Goal: Information Seeking & Learning: Learn about a topic

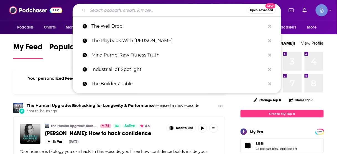
click at [175, 9] on input "Search podcasts, credits, & more..." at bounding box center [168, 10] width 160 height 9
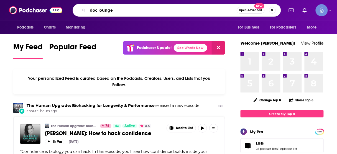
type input "doc lounge"
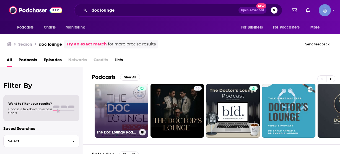
click at [117, 100] on link "The Doc Lounge Podcast" at bounding box center [122, 111] width 54 height 54
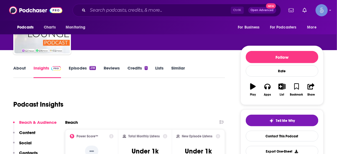
scroll to position [66, 0]
